Goal: Navigation & Orientation: Find specific page/section

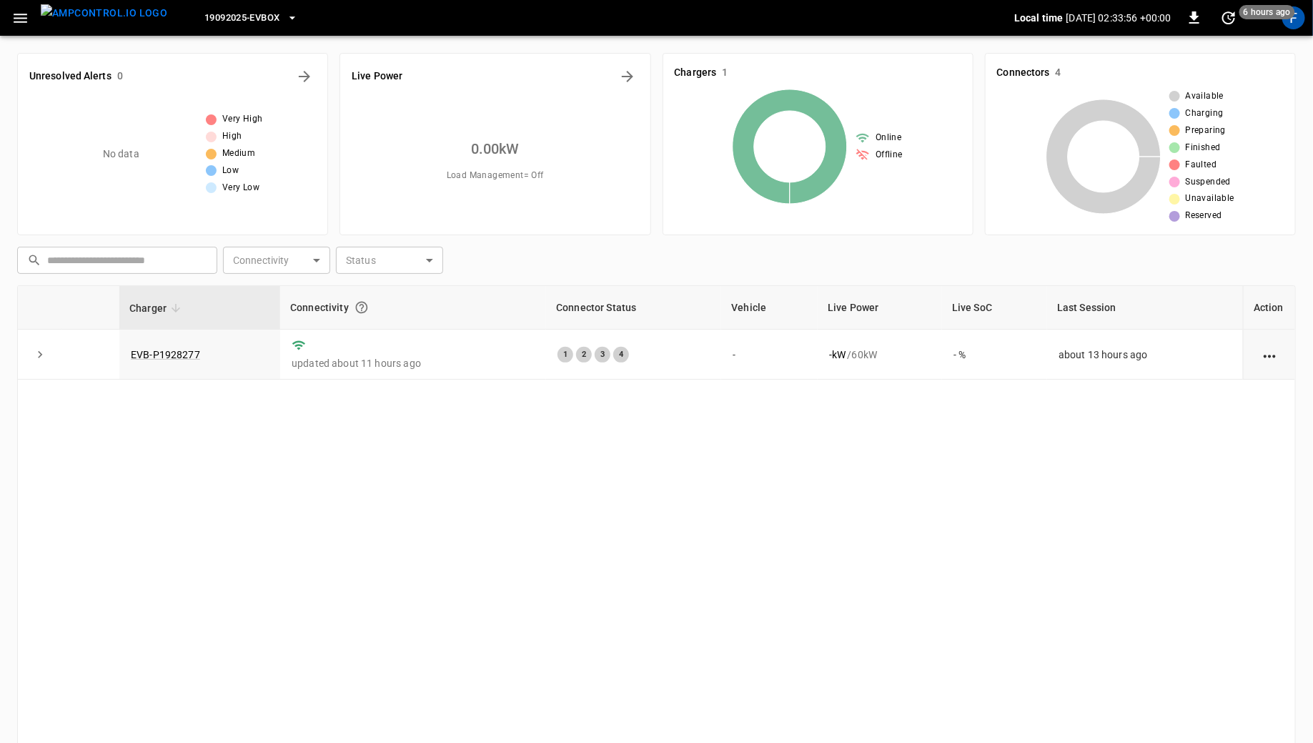
scroll to position [451, 0]
click at [1295, 19] on div "F" at bounding box center [1294, 17] width 23 height 23
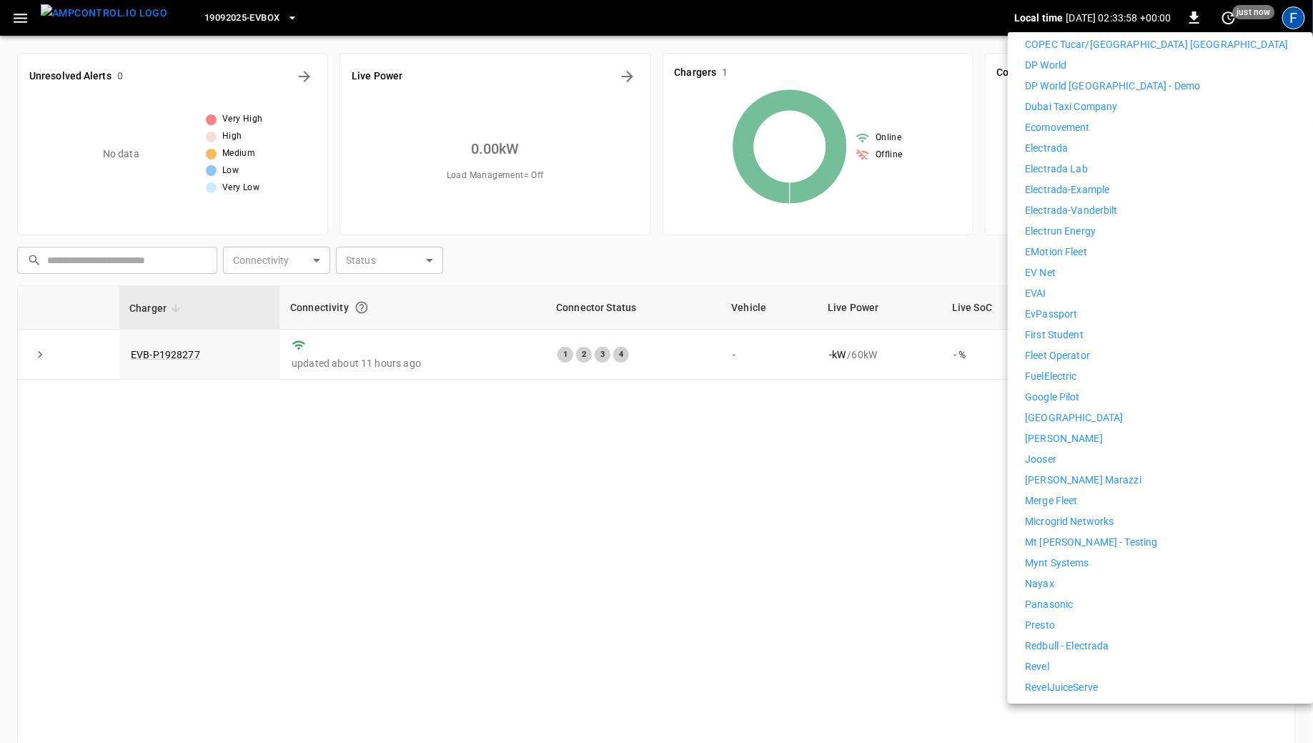
scroll to position [859, 0]
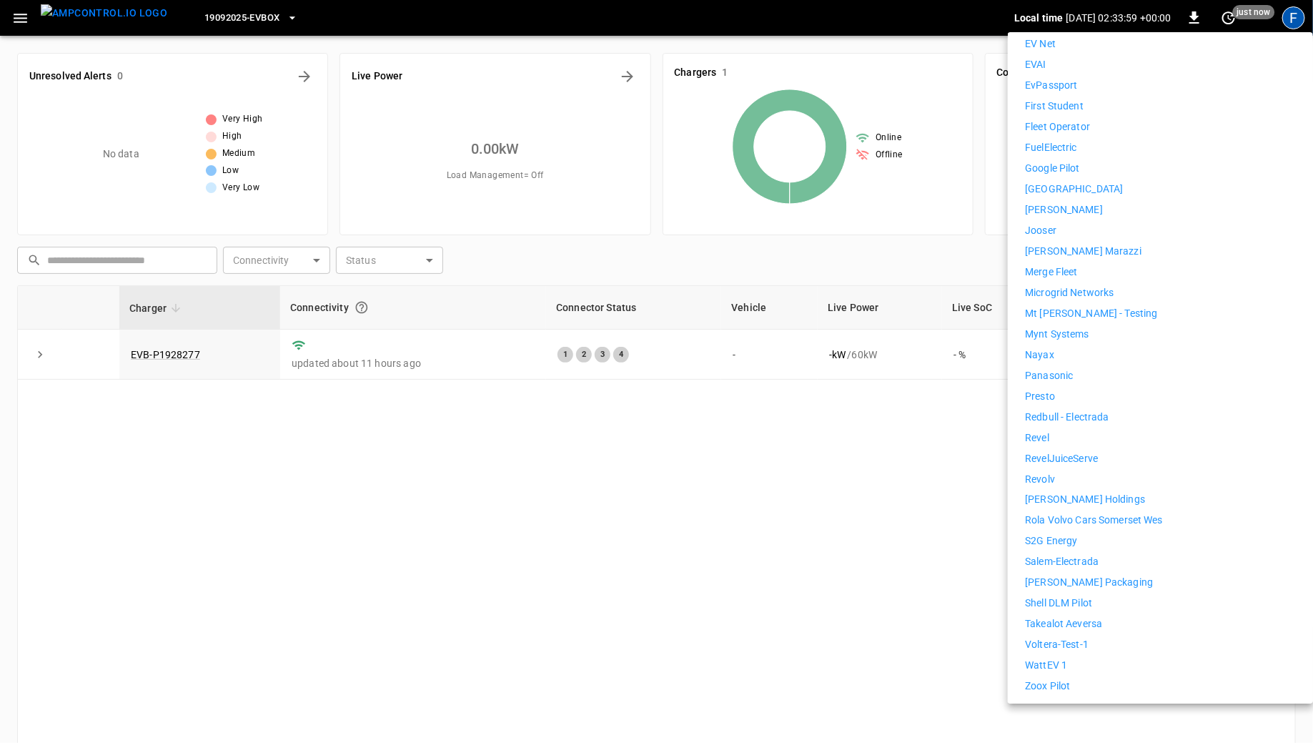
click at [1057, 658] on p "WattEV 1" at bounding box center [1046, 665] width 42 height 15
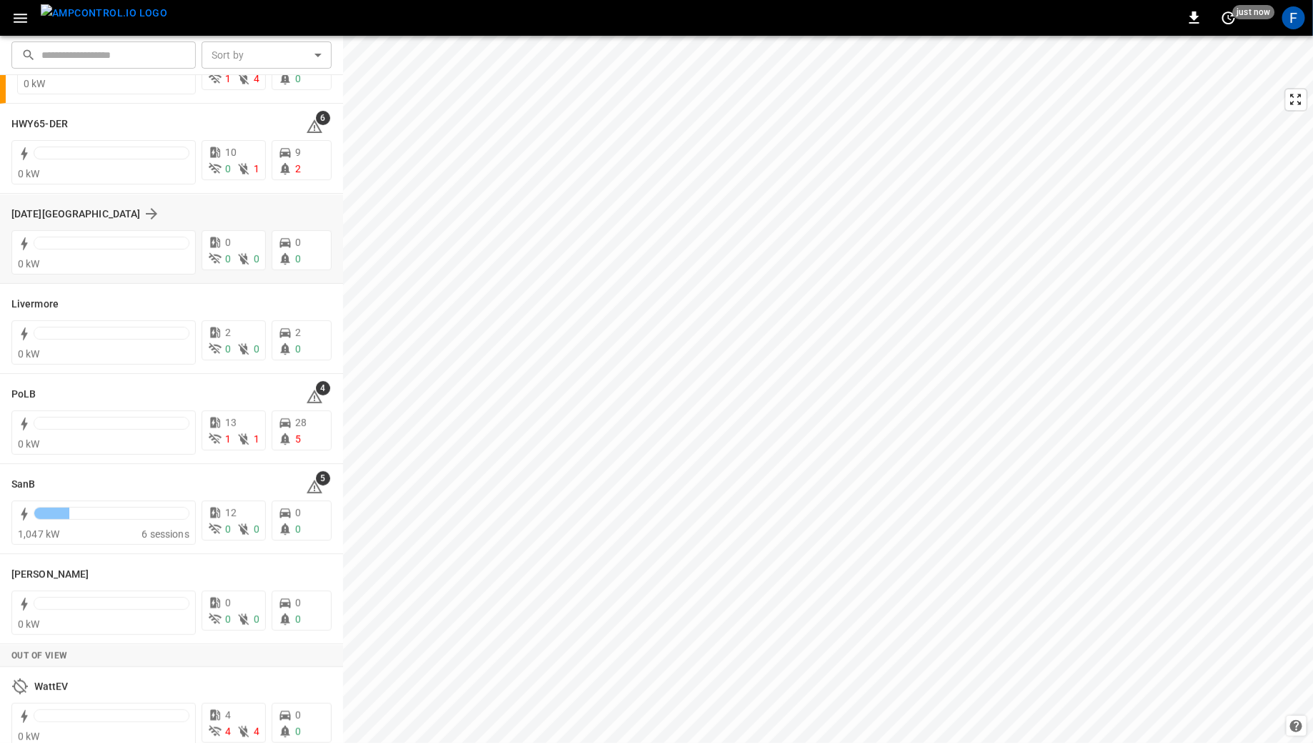
scroll to position [186, 0]
